Goal: Transaction & Acquisition: Purchase product/service

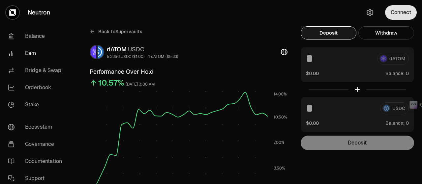
click at [397, 12] on button "Connect" at bounding box center [401, 12] width 32 height 15
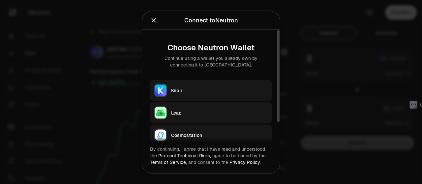
click at [204, 87] on div "Keplr" at bounding box center [219, 90] width 97 height 7
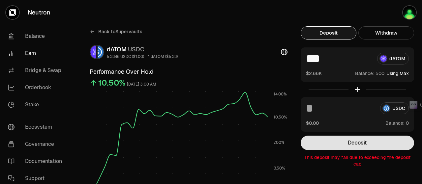
click at [342, 141] on button "Deposit" at bounding box center [358, 143] width 114 height 15
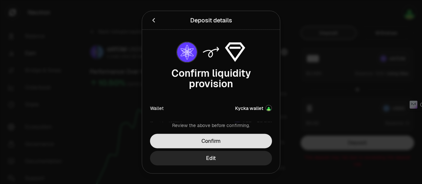
click at [251, 139] on button "Confirm" at bounding box center [211, 141] width 122 height 15
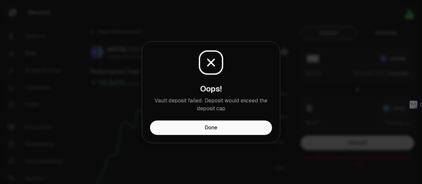
drag, startPoint x: 246, startPoint y: 130, endPoint x: 252, endPoint y: 126, distance: 6.8
click at [246, 130] on button "Done" at bounding box center [211, 128] width 122 height 15
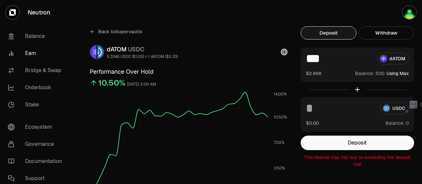
drag, startPoint x: 308, startPoint y: 57, endPoint x: 313, endPoint y: 58, distance: 4.7
click at [313, 58] on input "***" at bounding box center [339, 59] width 66 height 12
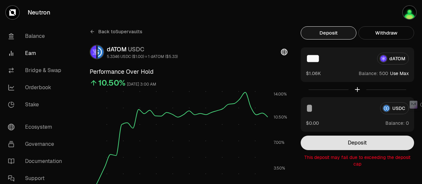
type input "***"
click at [341, 144] on button "Deposit" at bounding box center [358, 143] width 114 height 15
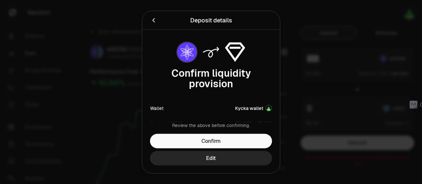
click at [236, 134] on div "Review the above before confirming. Confirm Edit" at bounding box center [211, 147] width 138 height 51
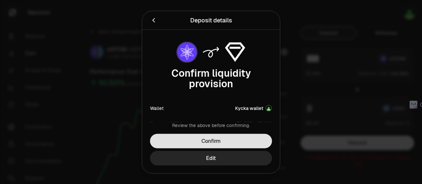
click at [233, 137] on button "Confirm" at bounding box center [211, 141] width 122 height 15
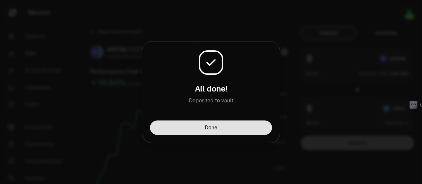
click at [235, 131] on button "Done" at bounding box center [211, 128] width 122 height 15
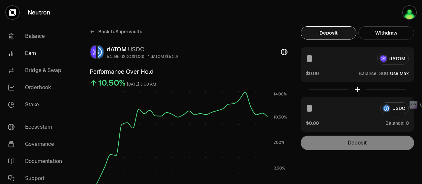
click at [308, 59] on input at bounding box center [339, 59] width 66 height 12
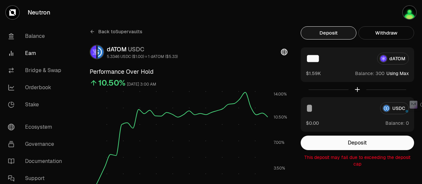
drag, startPoint x: 314, startPoint y: 58, endPoint x: 310, endPoint y: 59, distance: 4.5
click at [310, 59] on input "***" at bounding box center [339, 59] width 66 height 12
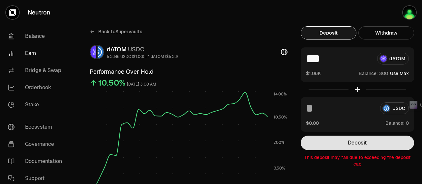
click at [334, 146] on button "Deposit" at bounding box center [358, 143] width 114 height 15
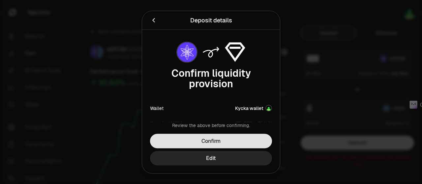
click at [259, 141] on button "Confirm" at bounding box center [211, 141] width 122 height 15
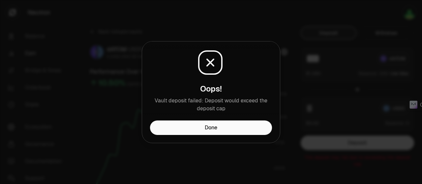
click at [257, 133] on button "Done" at bounding box center [211, 128] width 122 height 15
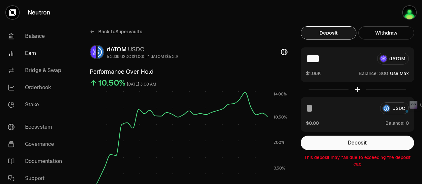
click at [312, 60] on input "***" at bounding box center [339, 59] width 66 height 12
click at [378, 32] on button "Withdraw" at bounding box center [387, 32] width 56 height 13
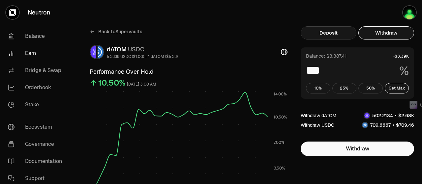
click at [324, 28] on button "Deposit" at bounding box center [329, 32] width 56 height 13
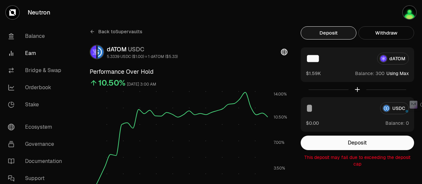
drag, startPoint x: 321, startPoint y: 59, endPoint x: 307, endPoint y: 58, distance: 14.6
click at [307, 59] on input "***" at bounding box center [339, 59] width 66 height 12
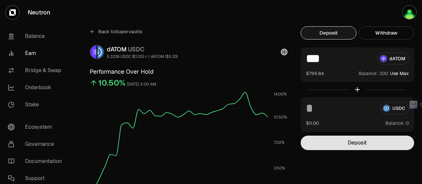
type input "***"
click at [354, 142] on button "Deposit" at bounding box center [358, 143] width 114 height 15
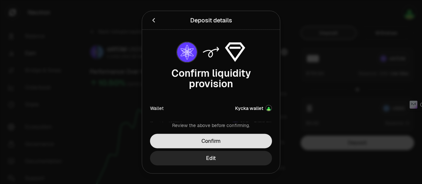
click at [257, 142] on button "Confirm" at bounding box center [211, 141] width 122 height 15
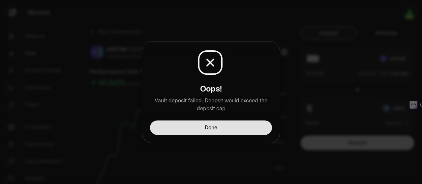
click at [251, 131] on button "Done" at bounding box center [211, 128] width 122 height 15
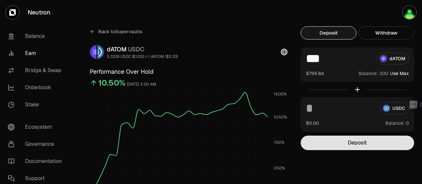
click at [368, 142] on button "Deposit" at bounding box center [358, 143] width 114 height 15
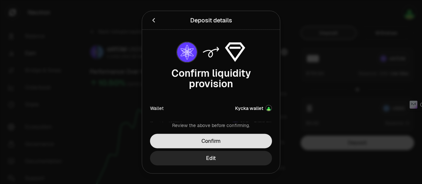
click at [257, 139] on button "Confirm" at bounding box center [211, 141] width 122 height 15
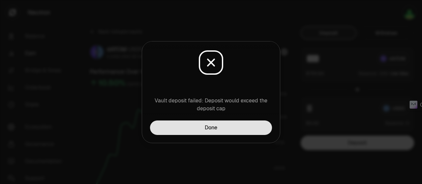
click at [253, 131] on button "Done" at bounding box center [211, 128] width 122 height 15
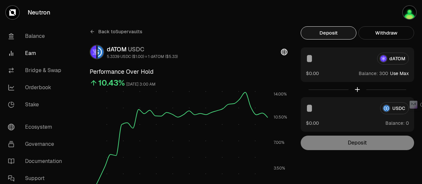
click at [400, 75] on button "Use Max" at bounding box center [399, 73] width 19 height 7
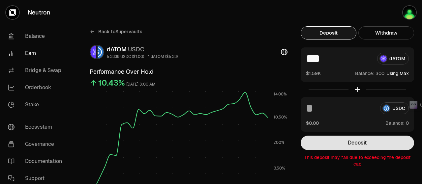
click at [360, 144] on button "Deposit" at bounding box center [358, 143] width 114 height 15
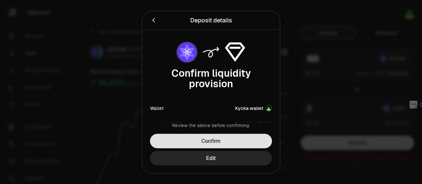
click at [235, 144] on button "Confirm" at bounding box center [211, 141] width 122 height 15
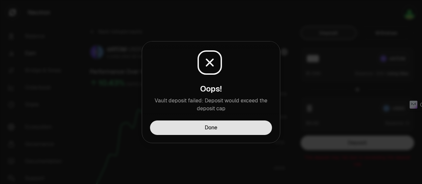
click at [230, 130] on button "Done" at bounding box center [211, 128] width 122 height 15
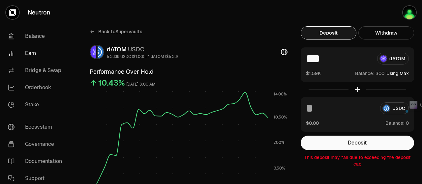
drag, startPoint x: 318, startPoint y: 59, endPoint x: 307, endPoint y: 58, distance: 10.9
click at [307, 58] on input "***" at bounding box center [339, 59] width 66 height 12
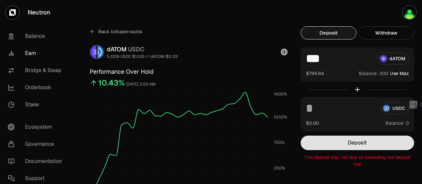
click at [346, 141] on button "Deposit" at bounding box center [358, 143] width 114 height 15
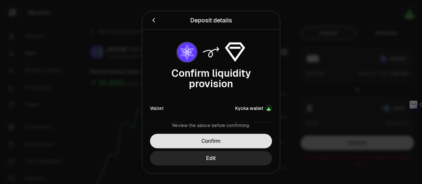
click at [232, 141] on button "Confirm" at bounding box center [211, 141] width 122 height 15
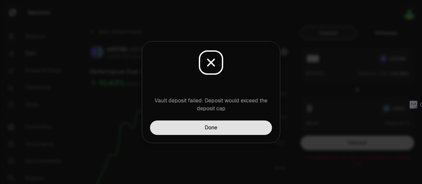
click at [233, 131] on button "Done" at bounding box center [211, 128] width 122 height 15
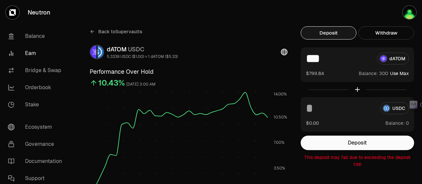
scroll to position [99, 0]
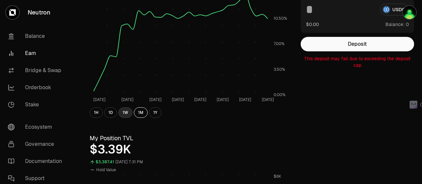
click at [123, 111] on button "1W" at bounding box center [125, 113] width 14 height 11
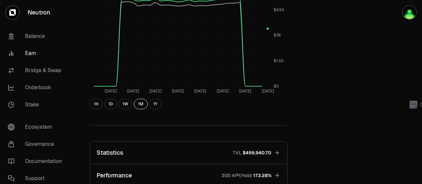
scroll to position [297, 0]
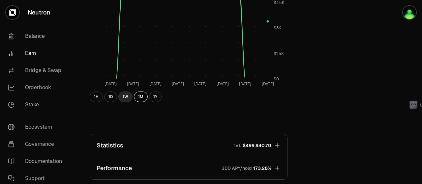
click at [123, 100] on button "1W" at bounding box center [125, 97] width 14 height 11
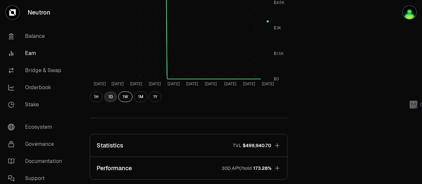
click at [111, 97] on button "1D" at bounding box center [110, 97] width 13 height 11
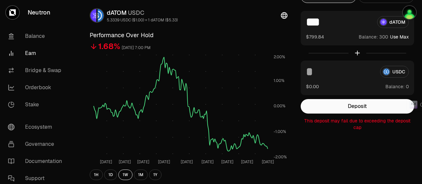
scroll to position [0, 0]
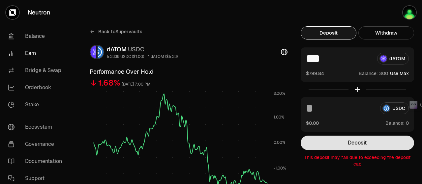
click at [342, 141] on button "Deposit" at bounding box center [358, 143] width 114 height 15
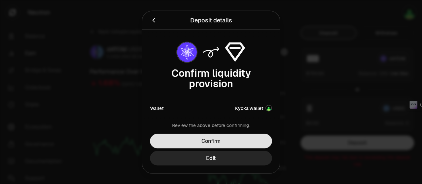
click at [250, 141] on button "Confirm" at bounding box center [211, 141] width 122 height 15
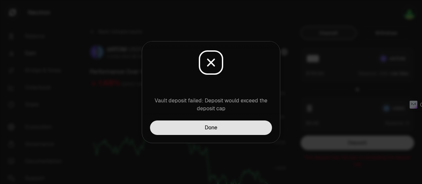
click at [245, 131] on button "Done" at bounding box center [211, 128] width 122 height 15
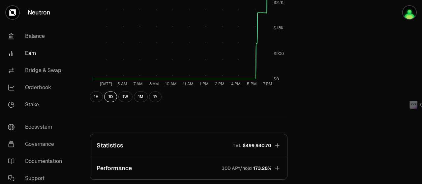
scroll to position [396, 0]
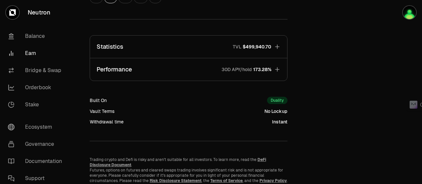
click at [279, 46] on icon "button" at bounding box center [277, 47] width 7 height 7
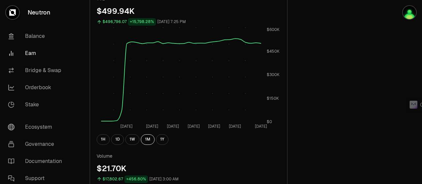
scroll to position [495, 0]
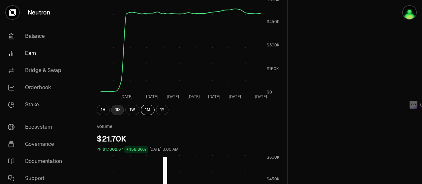
click at [115, 111] on button "1D" at bounding box center [117, 110] width 13 height 11
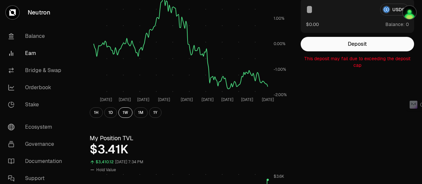
scroll to position [0, 0]
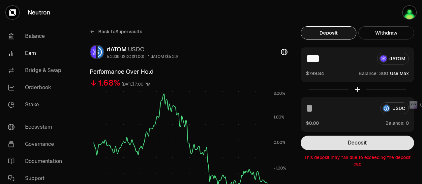
click at [354, 141] on button "Deposit" at bounding box center [358, 143] width 114 height 15
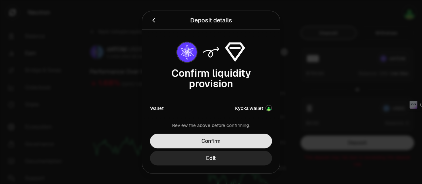
click at [234, 139] on button "Confirm" at bounding box center [211, 141] width 122 height 15
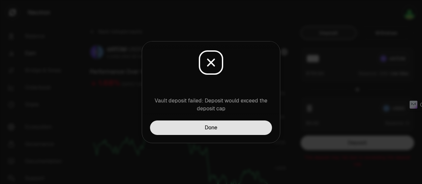
click at [235, 128] on button "Done" at bounding box center [211, 128] width 122 height 15
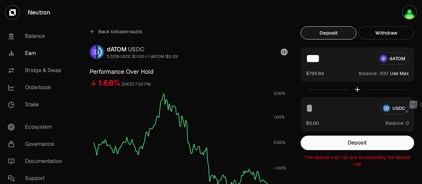
click at [315, 60] on input "***" at bounding box center [339, 59] width 66 height 12
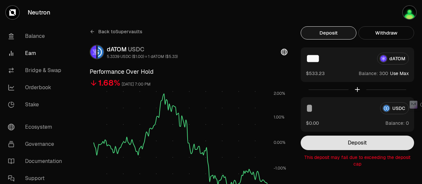
click at [341, 142] on button "Deposit" at bounding box center [358, 143] width 114 height 15
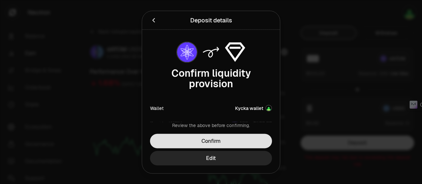
click at [181, 135] on button "Confirm" at bounding box center [211, 141] width 122 height 15
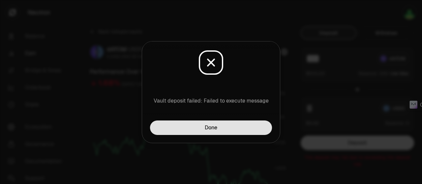
click at [206, 129] on button "Done" at bounding box center [211, 128] width 122 height 15
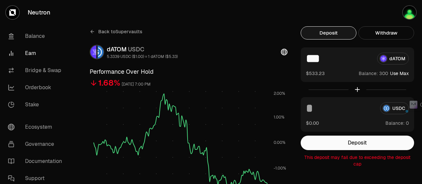
click at [314, 58] on input "***" at bounding box center [339, 59] width 66 height 12
click at [403, 74] on button "Use Max" at bounding box center [399, 73] width 19 height 7
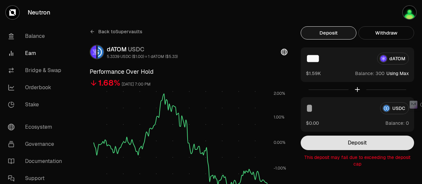
click at [349, 143] on button "Deposit" at bounding box center [358, 143] width 114 height 15
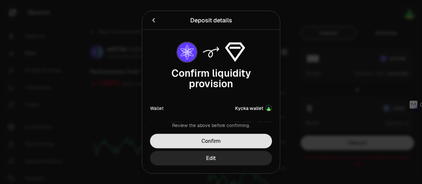
click at [223, 139] on button "Confirm" at bounding box center [211, 141] width 122 height 15
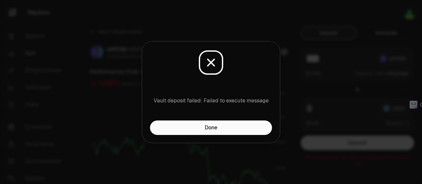
click at [231, 129] on button "Done" at bounding box center [211, 128] width 122 height 15
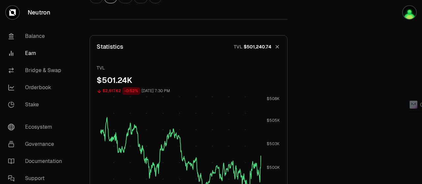
scroll to position [495, 0]
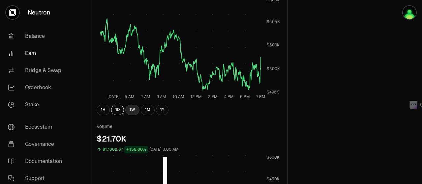
click at [131, 110] on button "1W" at bounding box center [132, 110] width 14 height 11
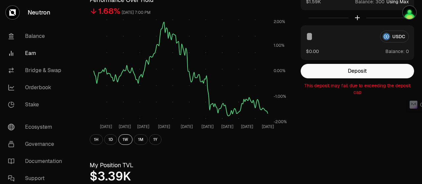
scroll to position [0, 0]
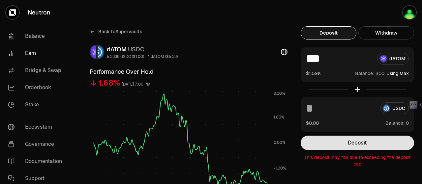
click at [343, 143] on button "Deposit" at bounding box center [358, 143] width 114 height 15
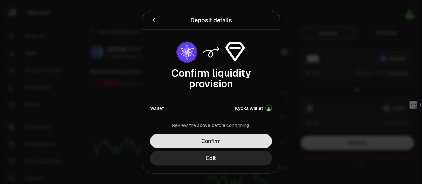
click at [212, 138] on button "Confirm" at bounding box center [211, 141] width 122 height 15
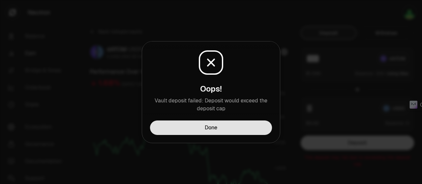
click at [220, 127] on button "Done" at bounding box center [211, 128] width 122 height 15
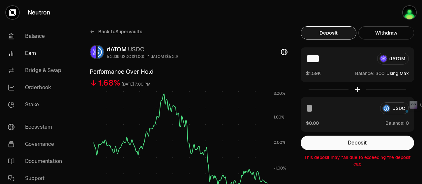
drag, startPoint x: 311, startPoint y: 58, endPoint x: 306, endPoint y: 60, distance: 5.8
click at [306, 60] on div "*** dATOM $1.59K Balance: Using Max" at bounding box center [358, 65] width 114 height 35
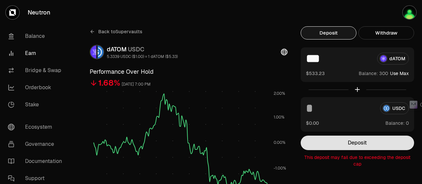
type input "***"
click at [350, 140] on button "Deposit" at bounding box center [358, 143] width 114 height 15
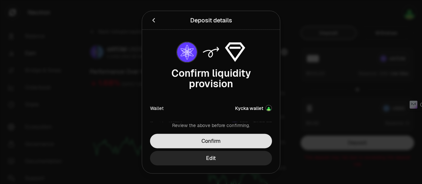
click at [214, 140] on button "Confirm" at bounding box center [211, 141] width 122 height 15
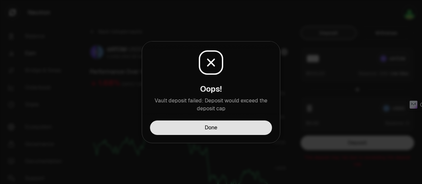
click at [220, 126] on button "Done" at bounding box center [211, 128] width 122 height 15
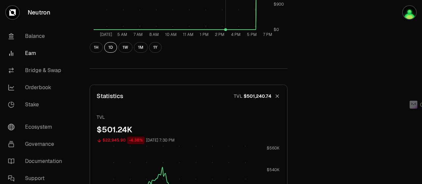
scroll to position [396, 0]
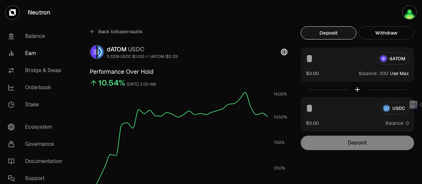
click at [404, 74] on button "Use Max" at bounding box center [399, 73] width 19 height 7
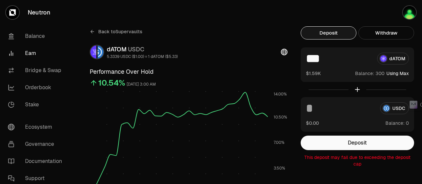
type input "***"
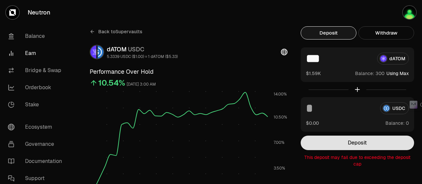
click at [362, 140] on button "Deposit" at bounding box center [358, 143] width 114 height 15
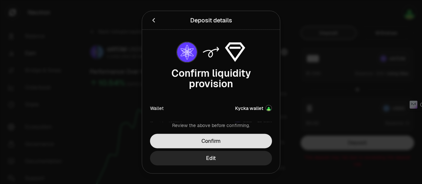
click at [227, 141] on button "Confirm" at bounding box center [211, 141] width 122 height 15
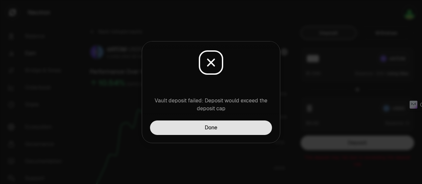
click at [231, 127] on button "Done" at bounding box center [211, 128] width 122 height 15
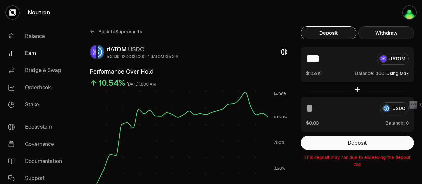
click at [380, 32] on button "Withdraw" at bounding box center [387, 32] width 56 height 13
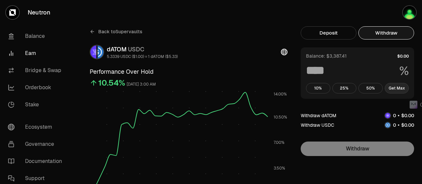
click at [400, 87] on button "Get Max" at bounding box center [397, 88] width 24 height 11
type input "***"
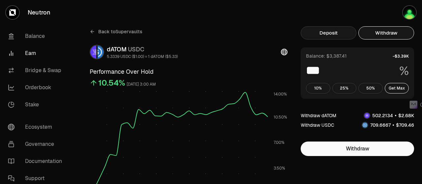
click at [325, 31] on button "Deposit" at bounding box center [329, 32] width 56 height 13
